Goal: Information Seeking & Learning: Understand process/instructions

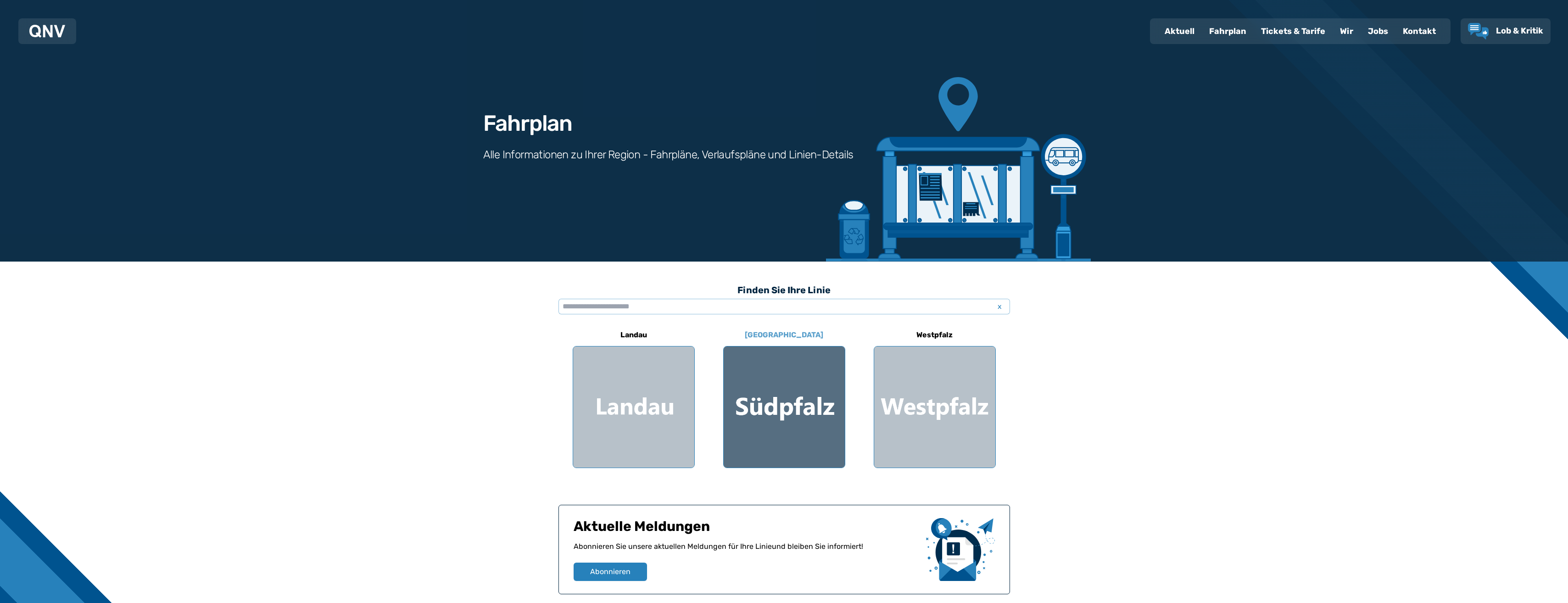
click at [766, 375] on div at bounding box center [784, 407] width 121 height 121
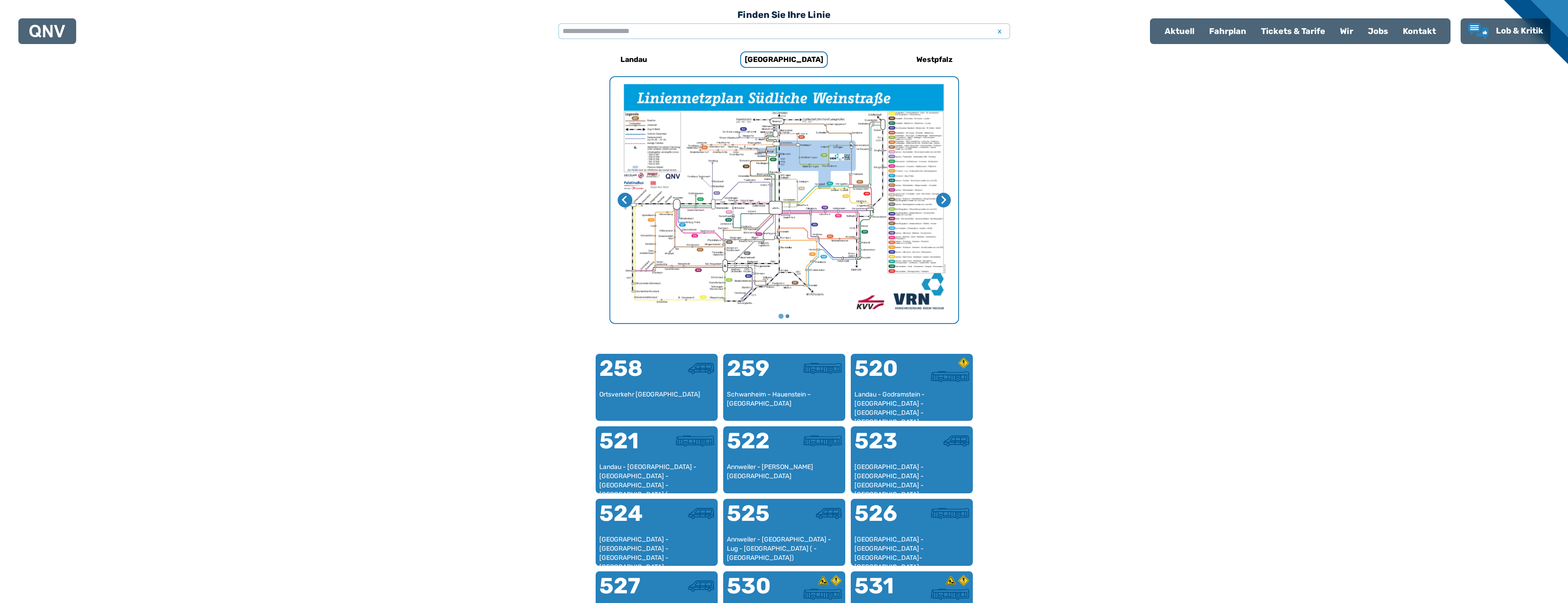
scroll to position [283, 0]
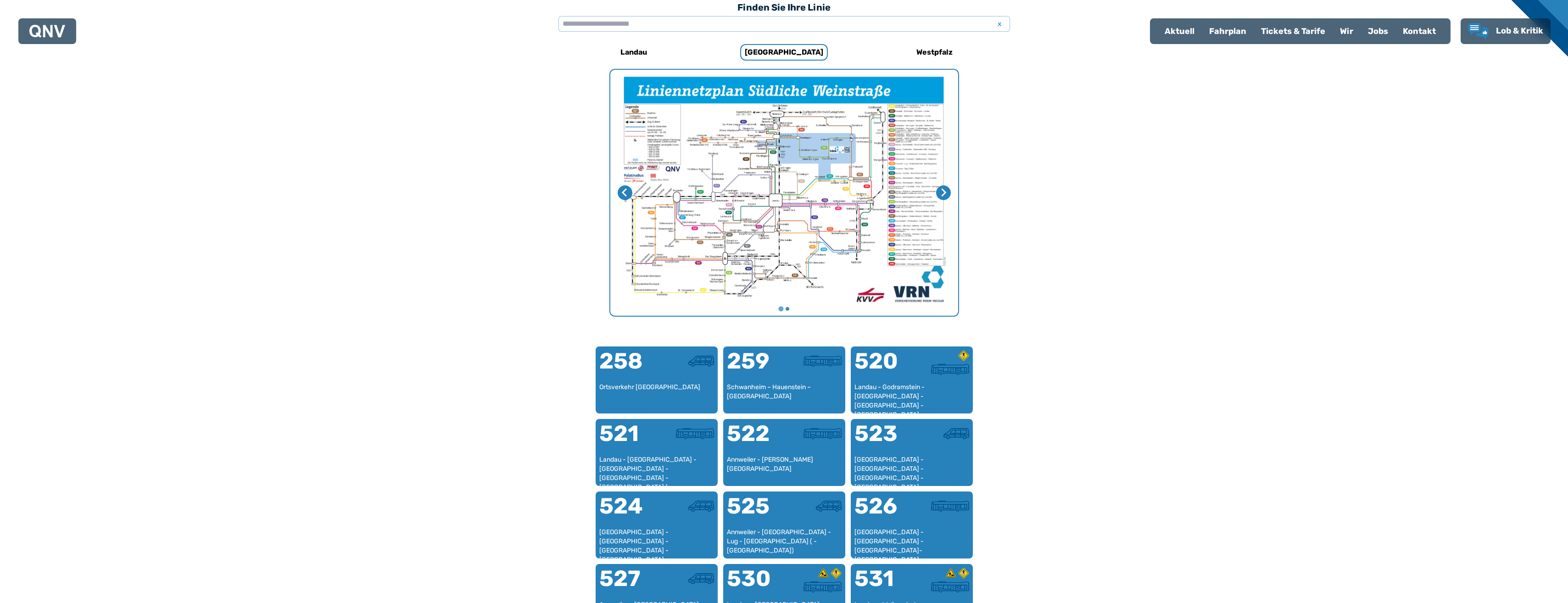
click at [779, 191] on img "1 von 2" at bounding box center [784, 192] width 348 height 246
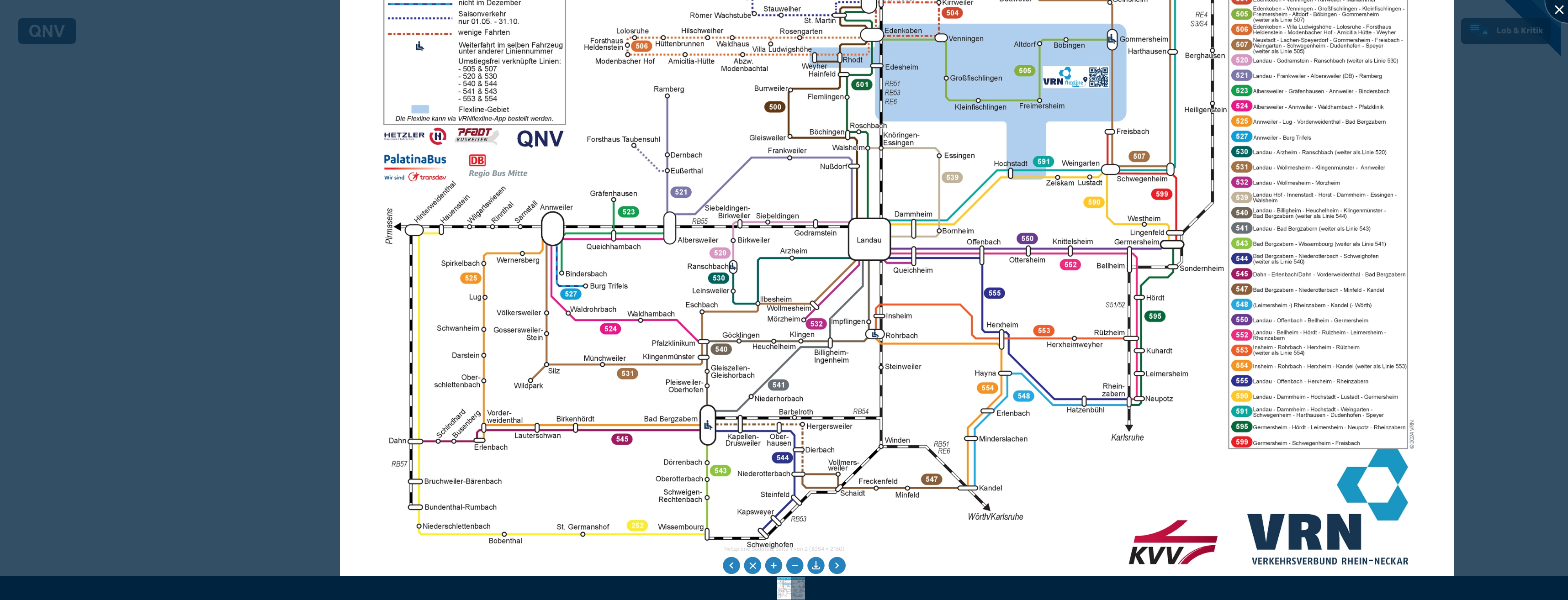
click at [1556, 13] on div at bounding box center [1567, 0] width 46 height 46
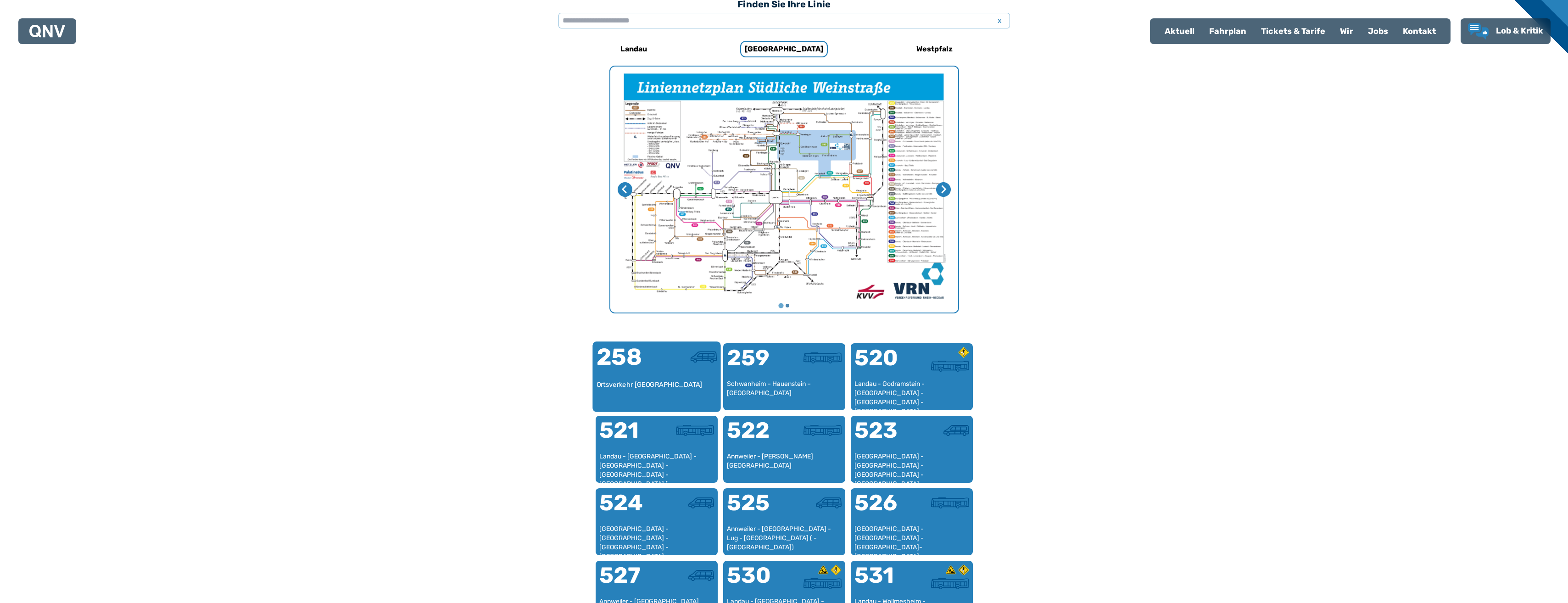
scroll to position [291, 0]
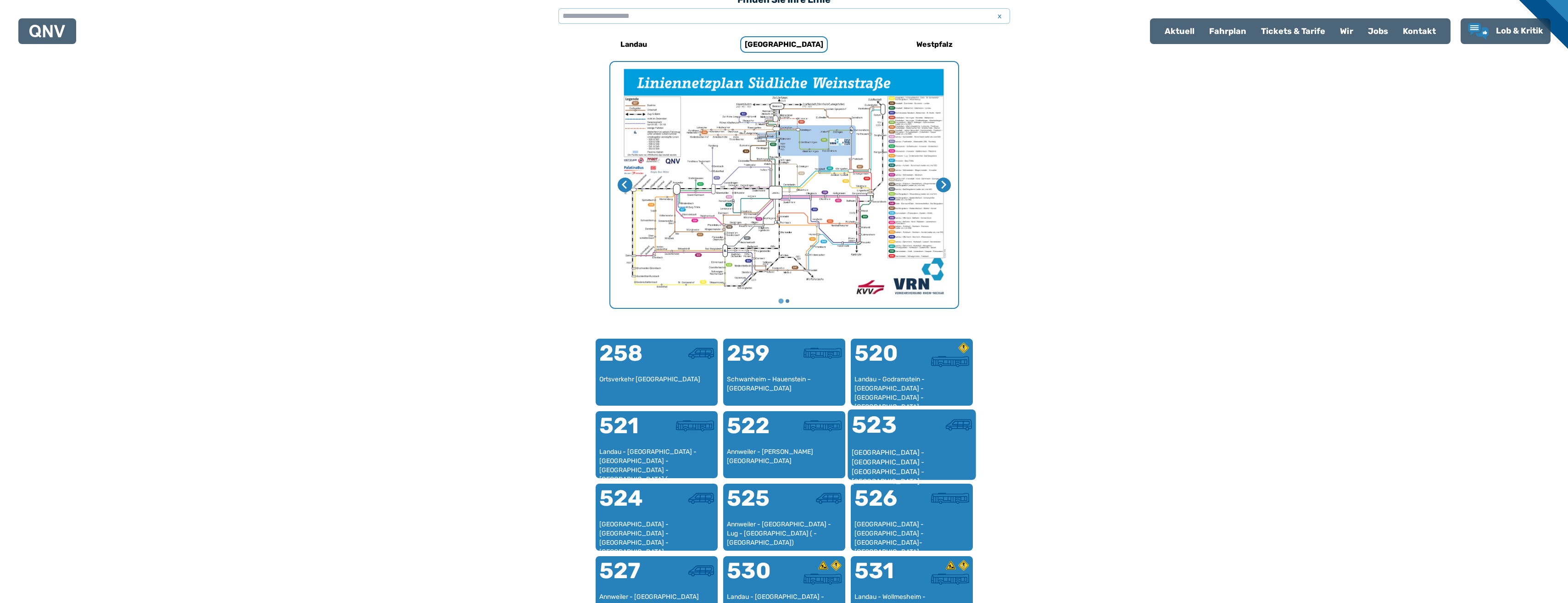
click at [887, 441] on div "523" at bounding box center [881, 431] width 60 height 34
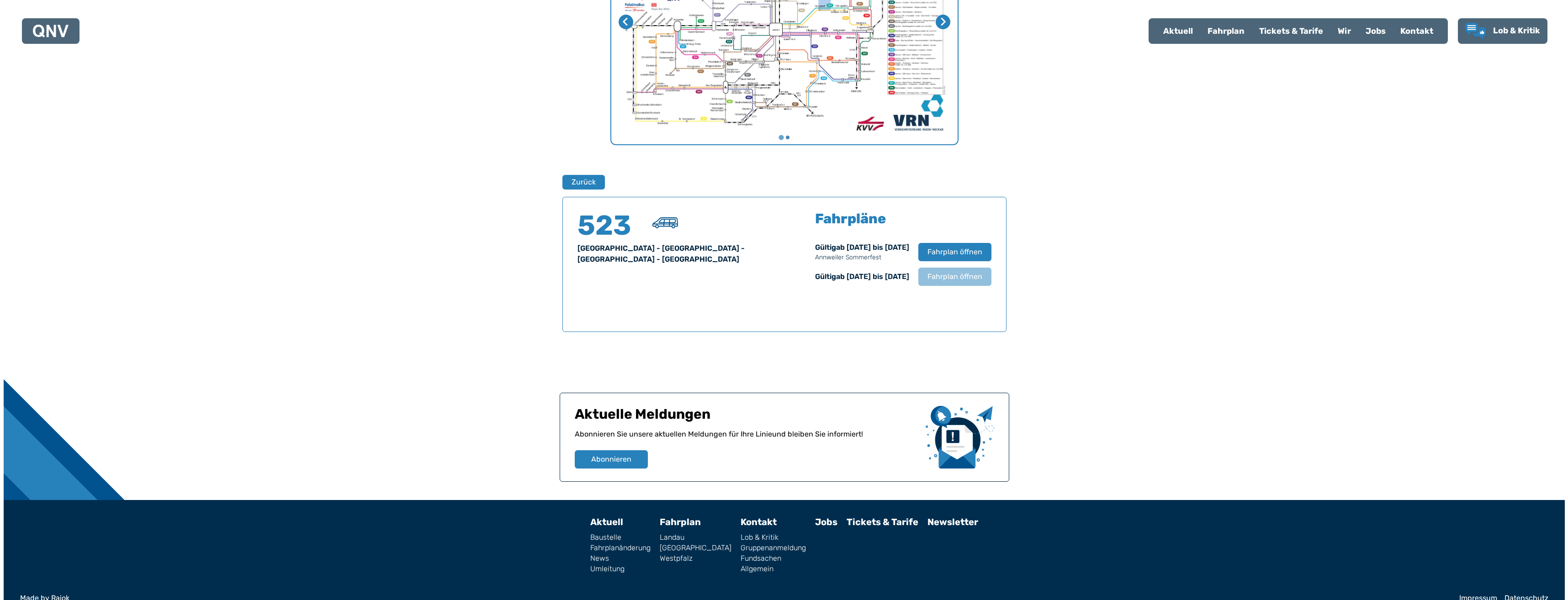
scroll to position [477, 0]
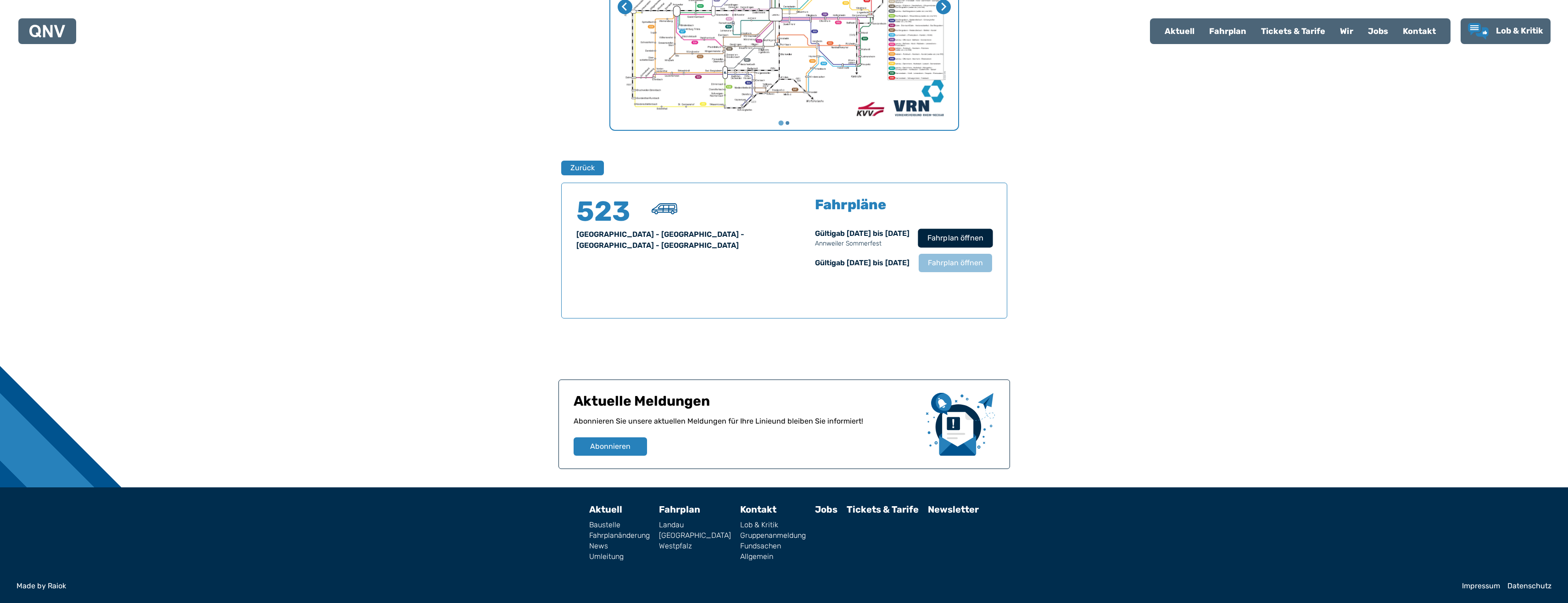
click at [928, 233] on span "Fahrplan öffnen" at bounding box center [955, 238] width 56 height 11
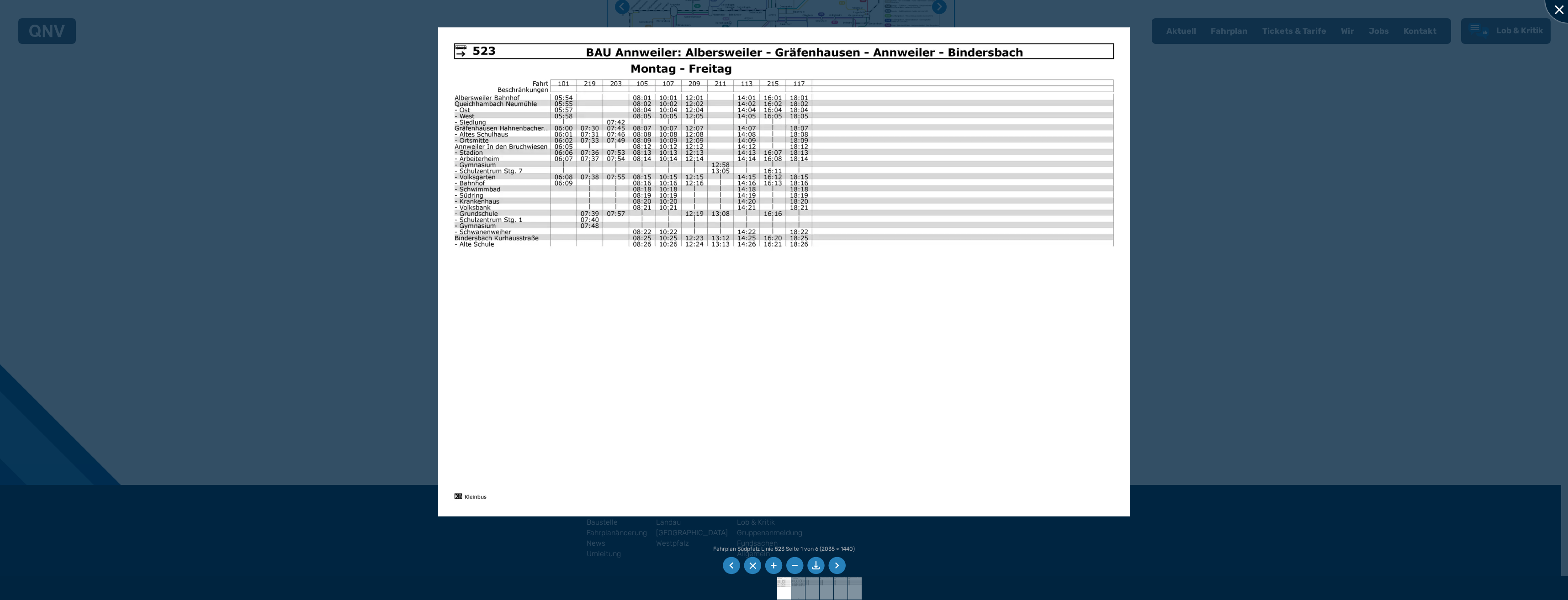
click at [1559, 6] on div at bounding box center [1567, 0] width 46 height 46
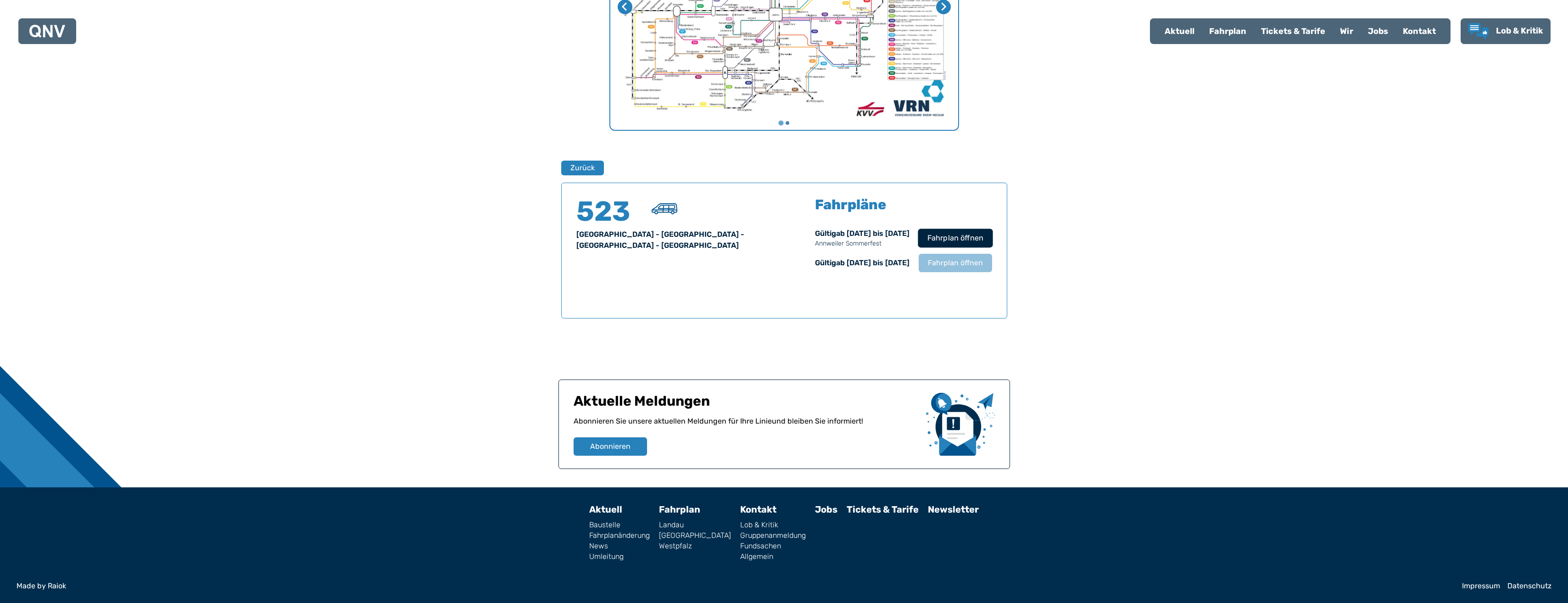
click at [970, 235] on span "Fahrplan öffnen" at bounding box center [955, 238] width 56 height 11
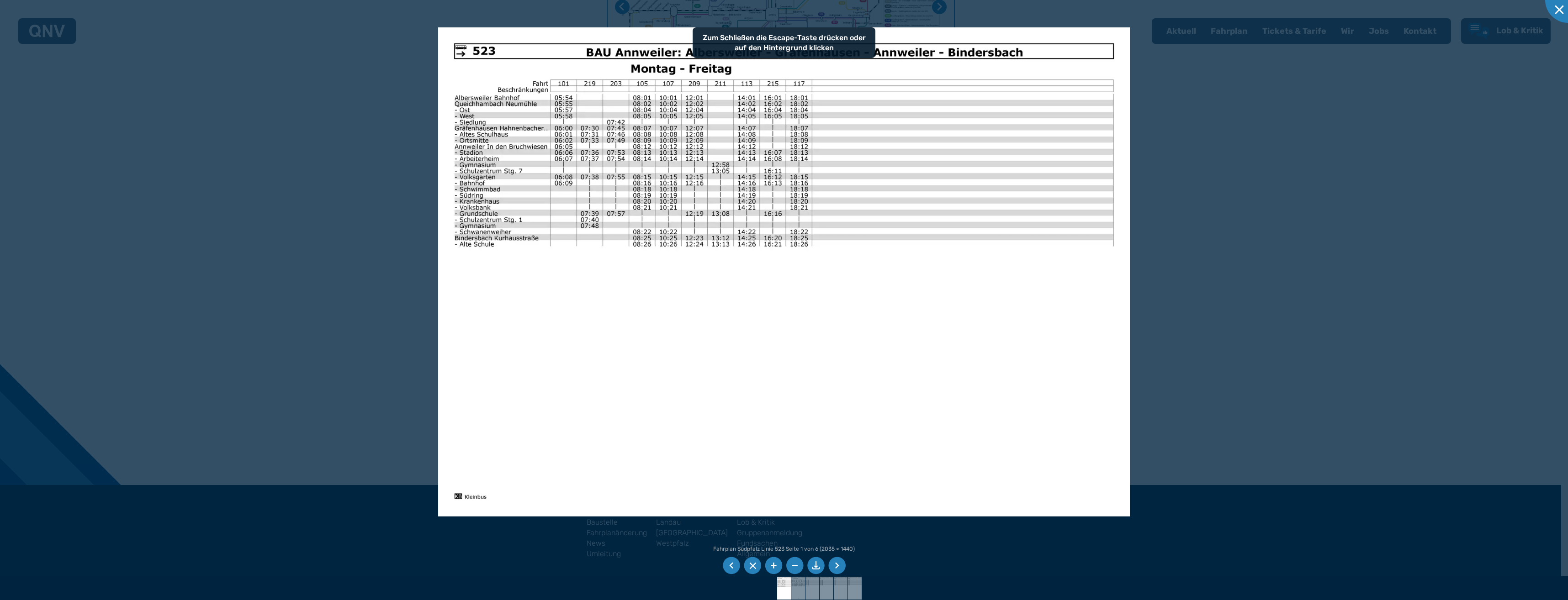
click at [947, 429] on img at bounding box center [784, 272] width 692 height 489
click at [831, 564] on li at bounding box center [837, 565] width 17 height 17
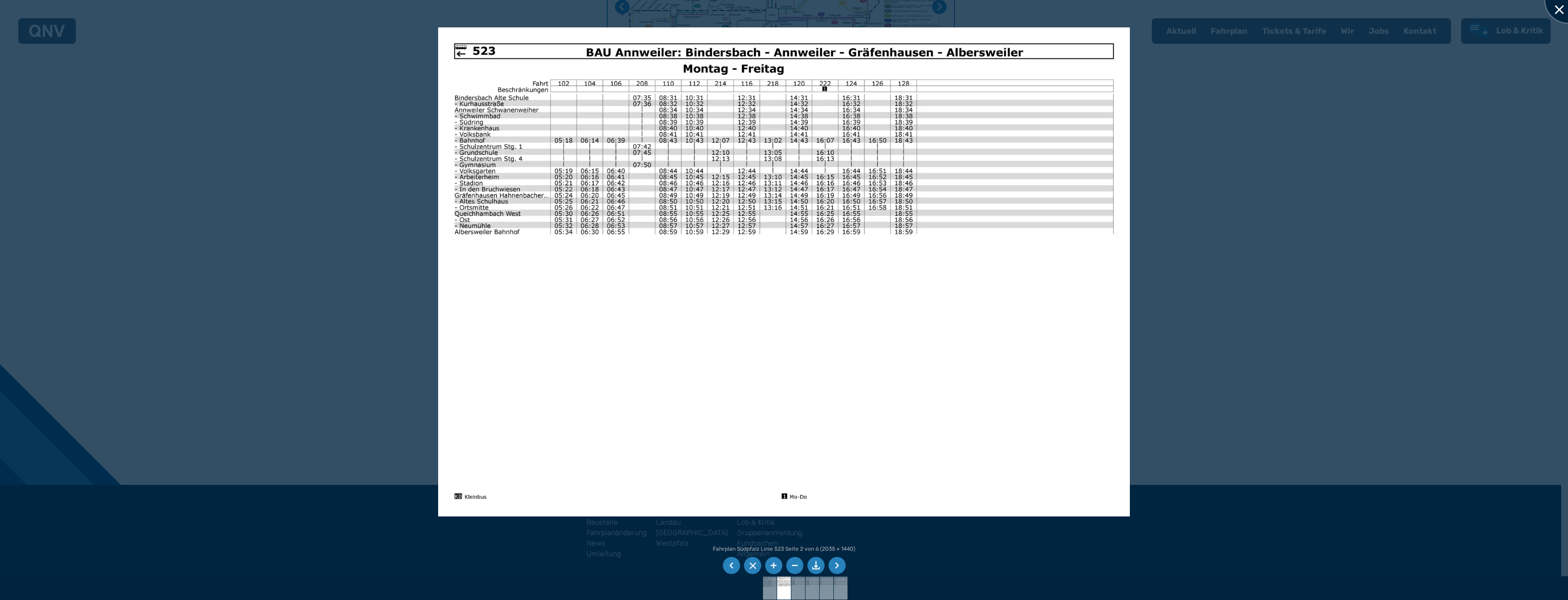
click at [1558, 9] on div at bounding box center [1567, 0] width 46 height 46
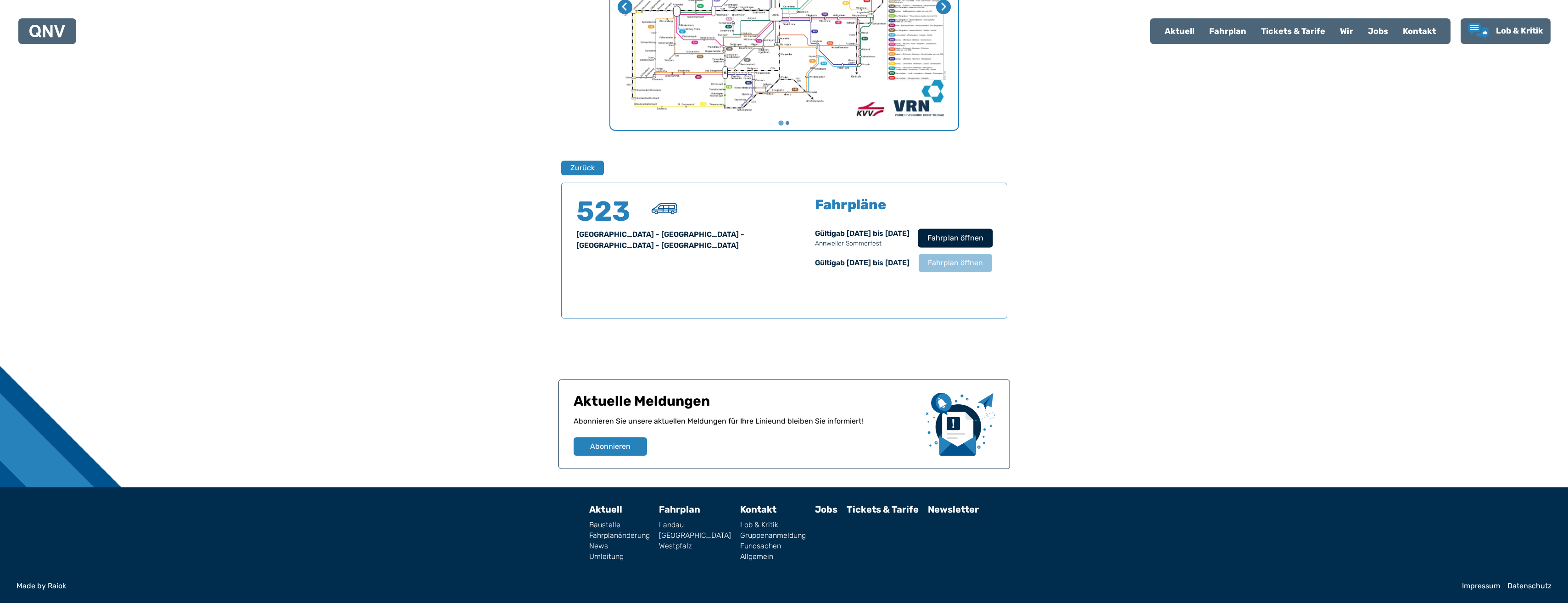
click at [960, 233] on span "Fahrplan öffnen" at bounding box center [955, 238] width 56 height 11
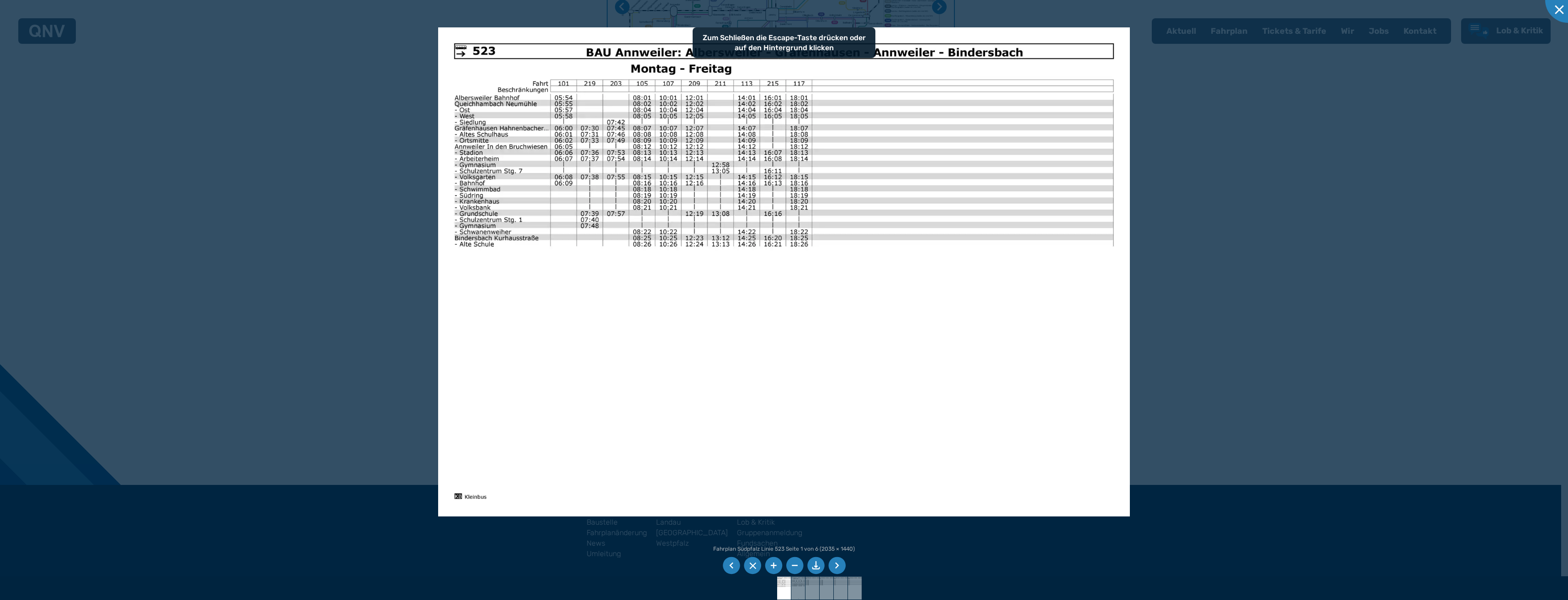
click at [829, 569] on li at bounding box center [837, 565] width 17 height 17
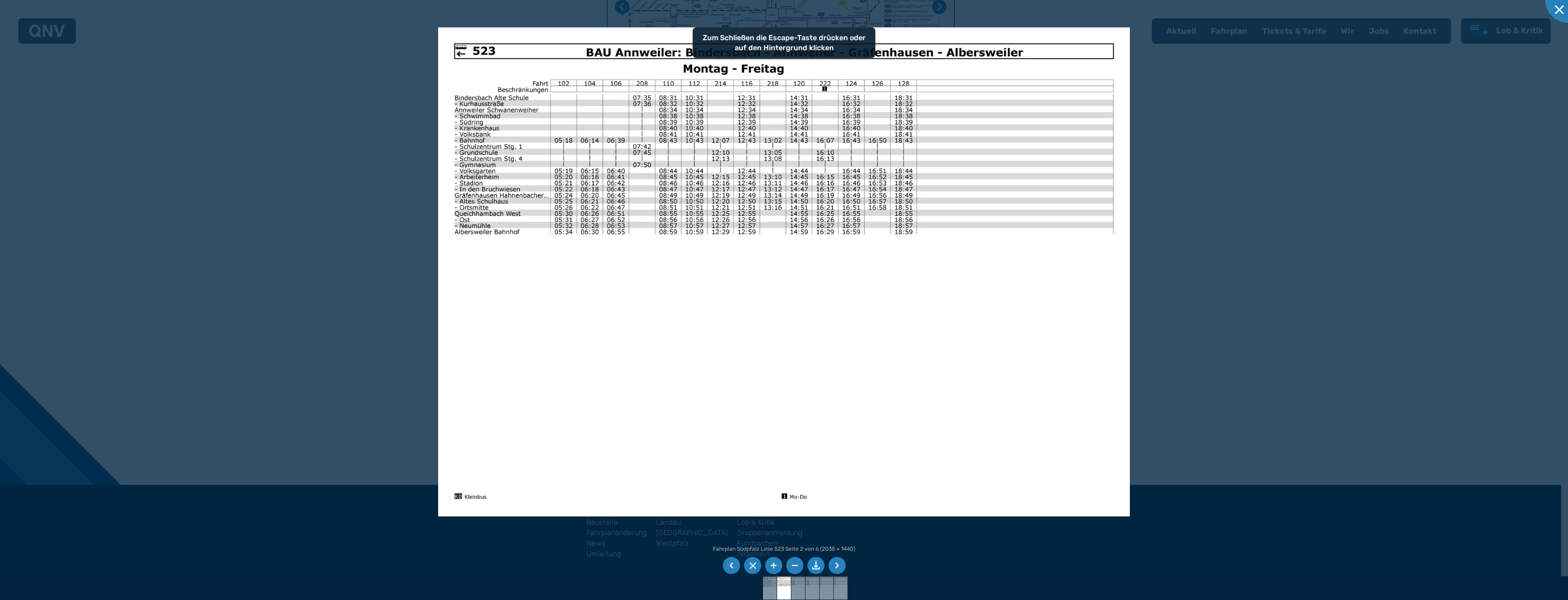
click at [829, 569] on li at bounding box center [837, 565] width 17 height 17
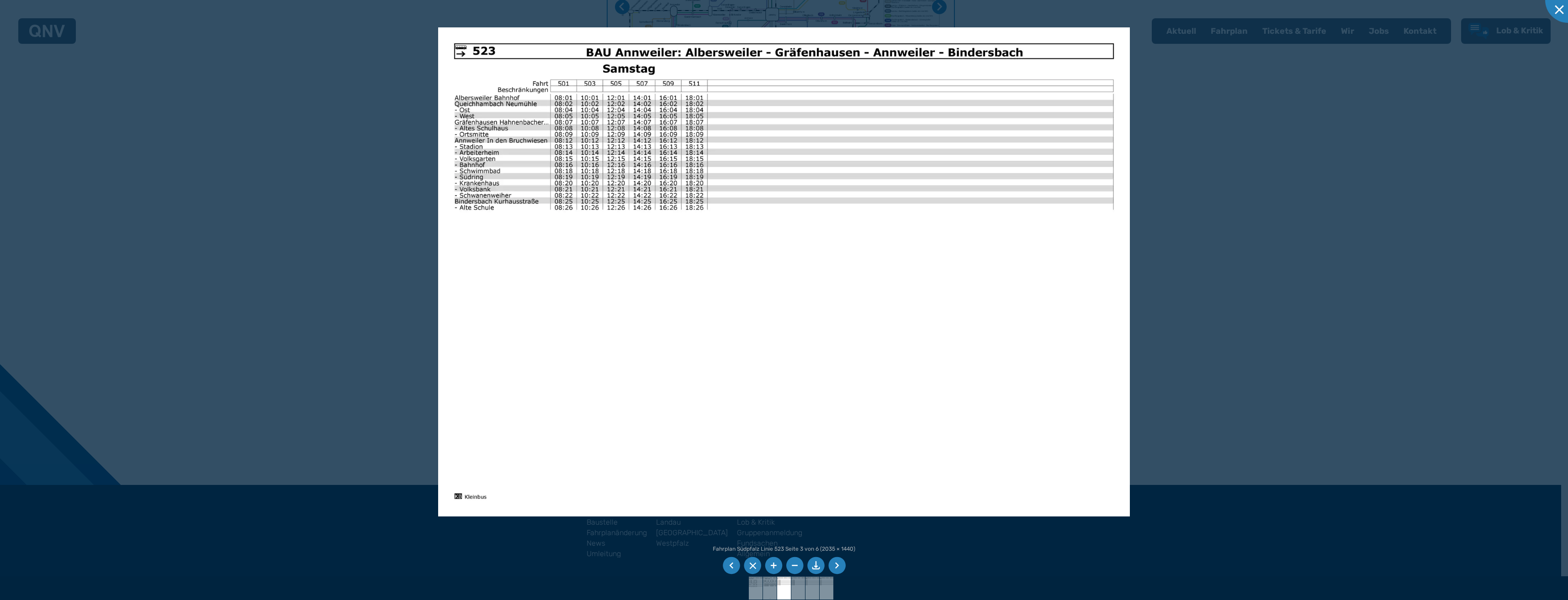
click at [829, 569] on li at bounding box center [837, 565] width 17 height 17
